Goal: Find specific page/section: Find specific page/section

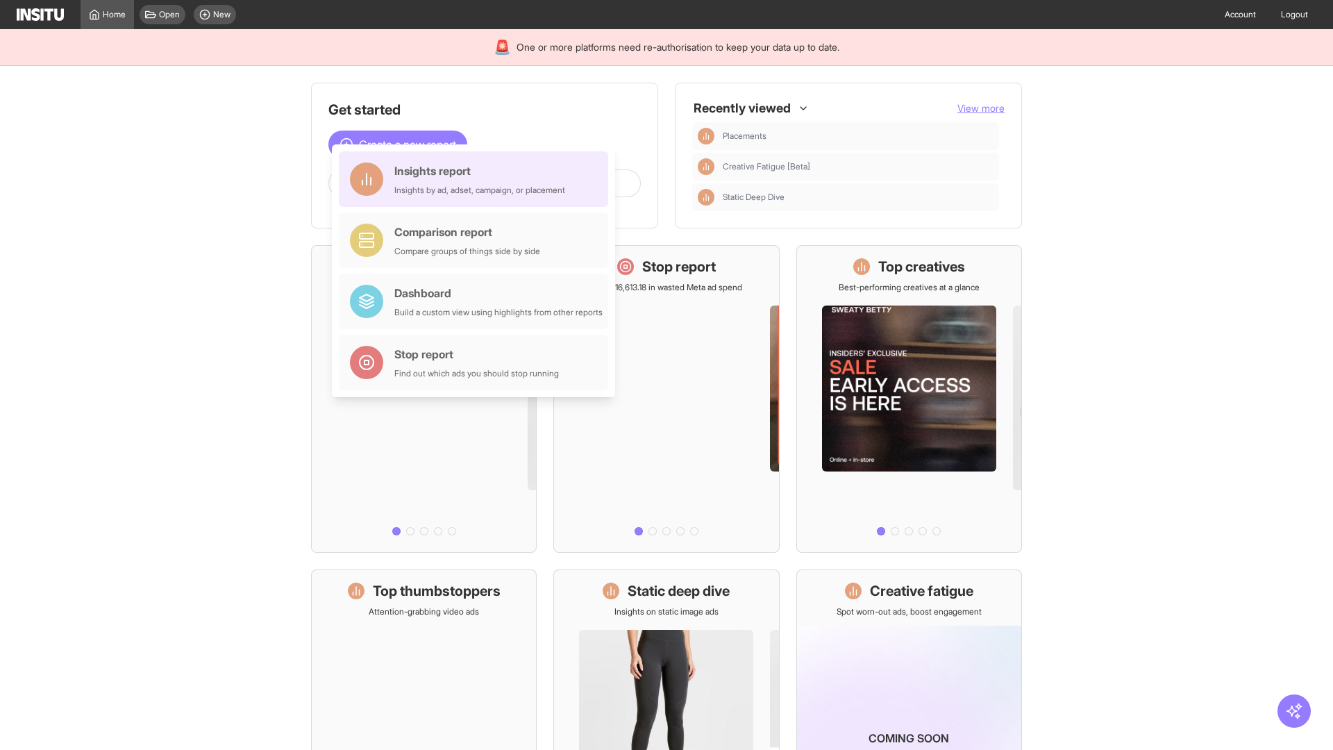
click at [477, 179] on div "Insights report Insights by ad, adset, campaign, or placement" at bounding box center [479, 179] width 171 height 33
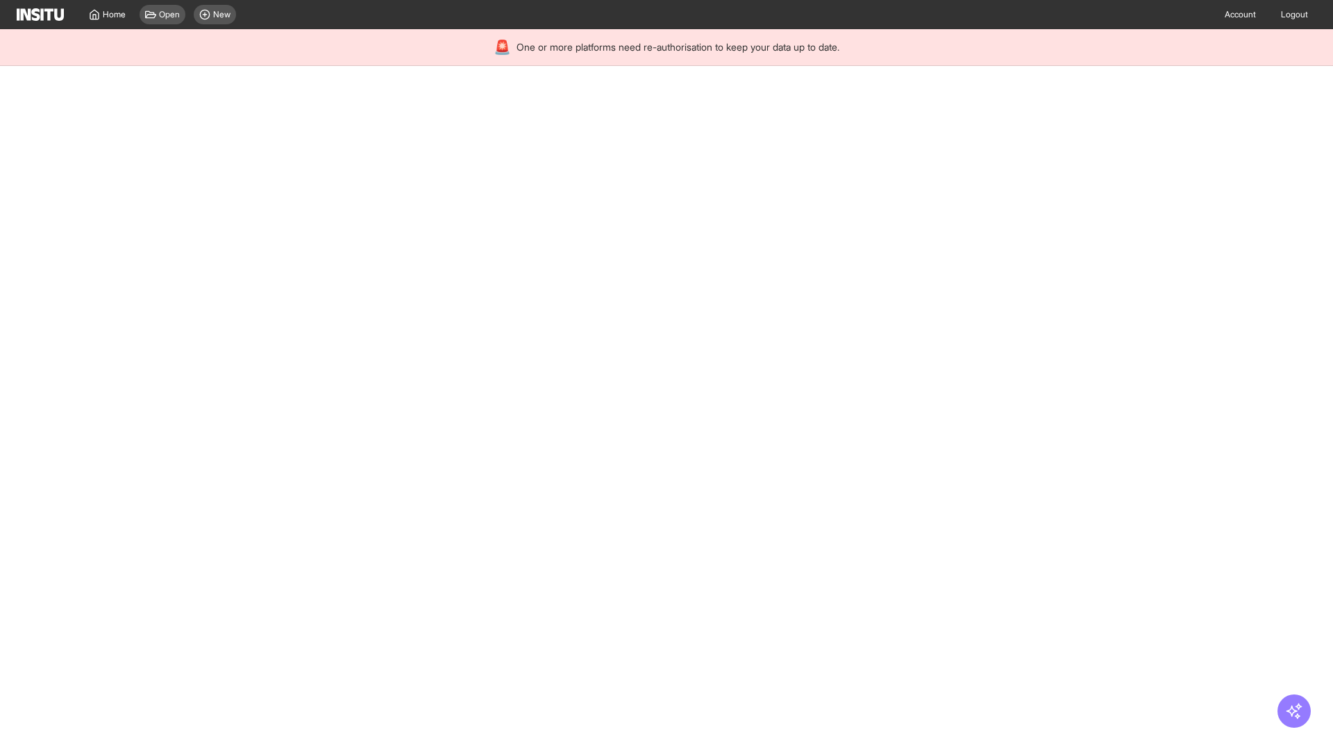
select select "**"
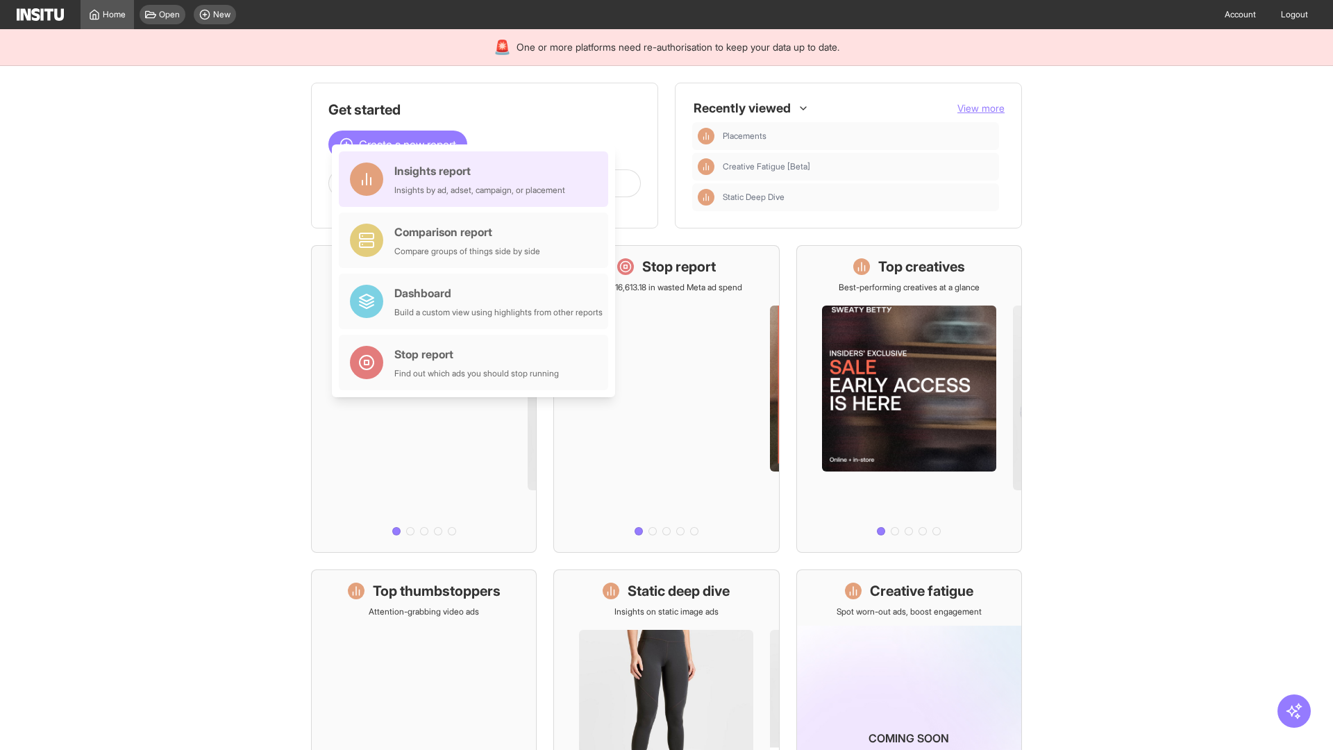
click at [477, 179] on div "Insights report Insights by ad, adset, campaign, or placement" at bounding box center [479, 179] width 171 height 33
